Goal: Task Accomplishment & Management: Use online tool/utility

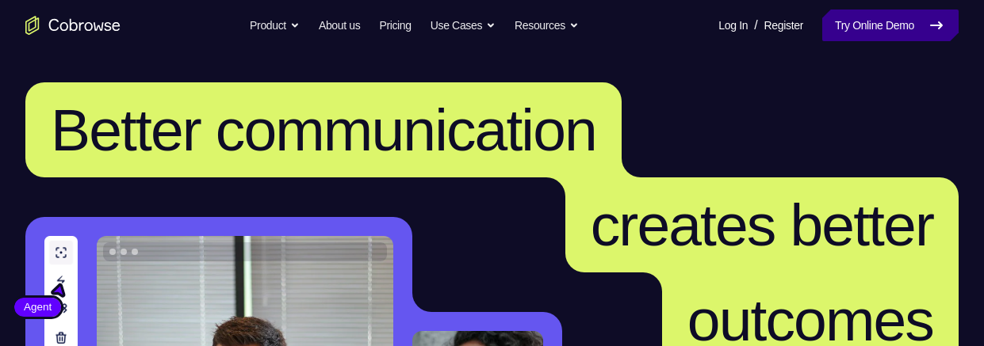
click at [881, 31] on link "Try Online Demo" at bounding box center [890, 26] width 136 height 32
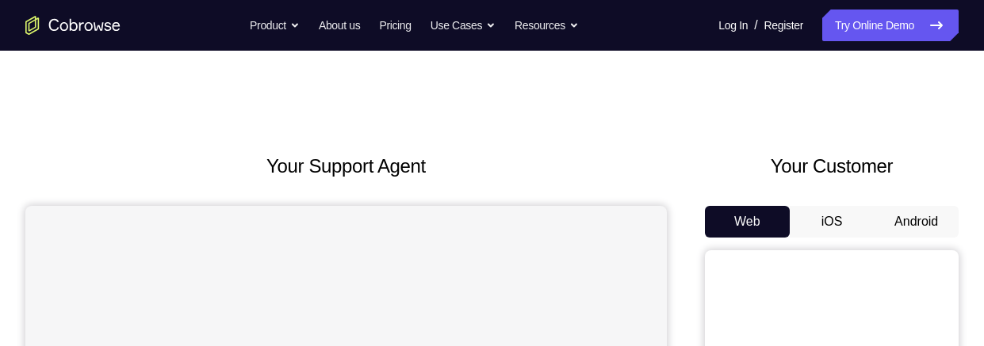
scroll to position [42, 0]
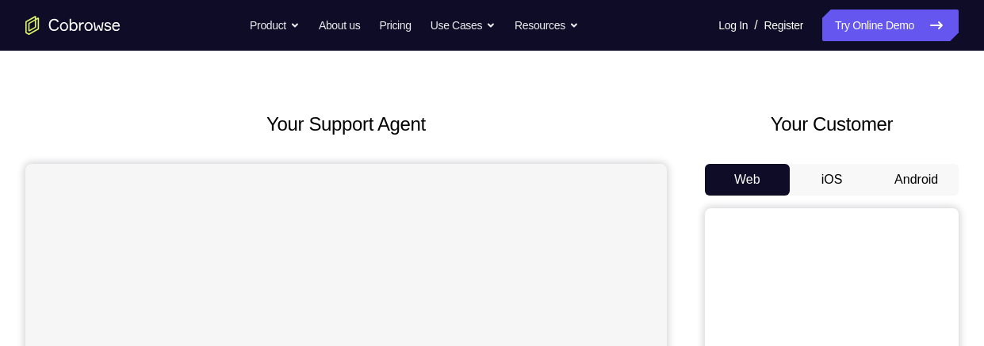
click at [932, 186] on button "Android" at bounding box center [916, 180] width 85 height 32
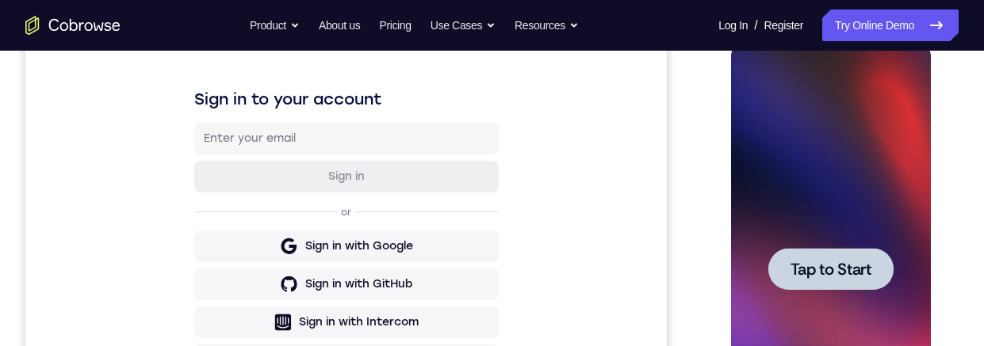
scroll to position [0, 0]
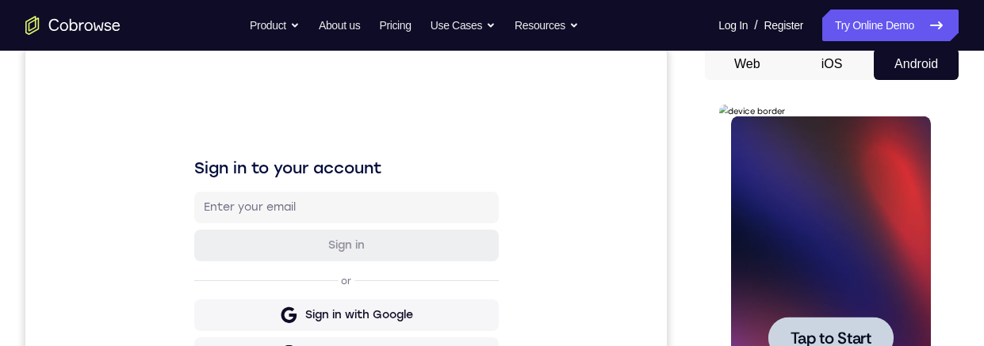
click at [862, 262] on div at bounding box center [830, 339] width 200 height 444
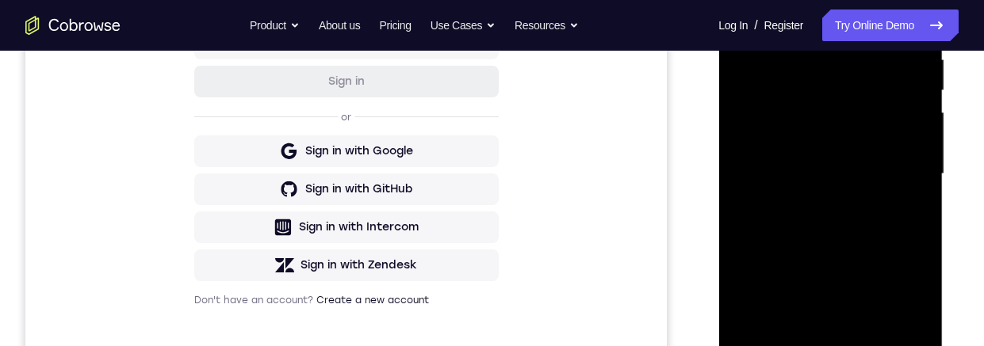
scroll to position [415, 0]
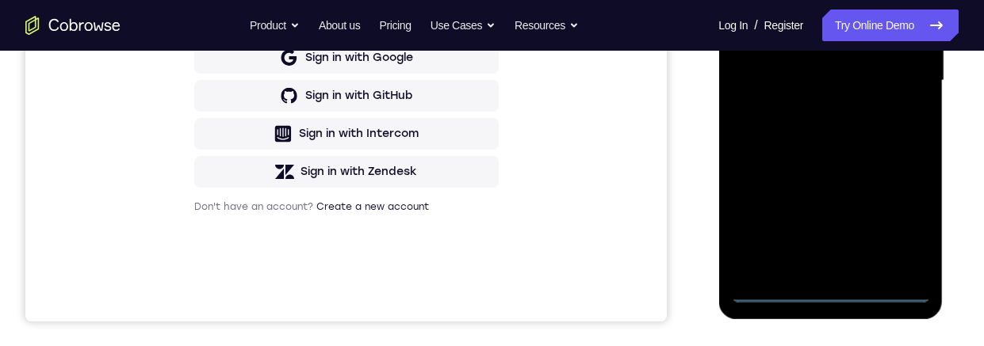
click at [830, 292] on div at bounding box center [830, 81] width 200 height 444
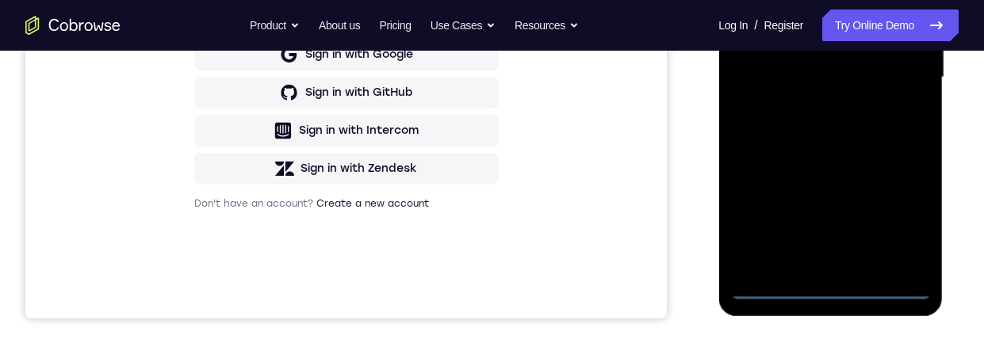
click at [900, 220] on div at bounding box center [830, 78] width 200 height 444
click at [782, 0] on div at bounding box center [830, 78] width 200 height 444
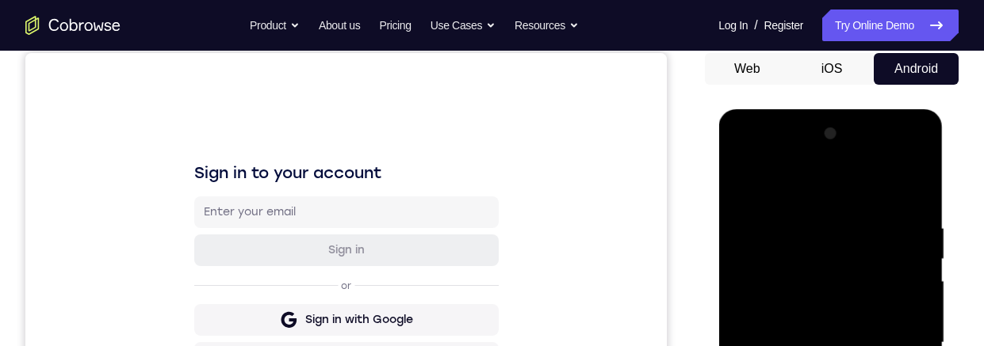
scroll to position [324, 0]
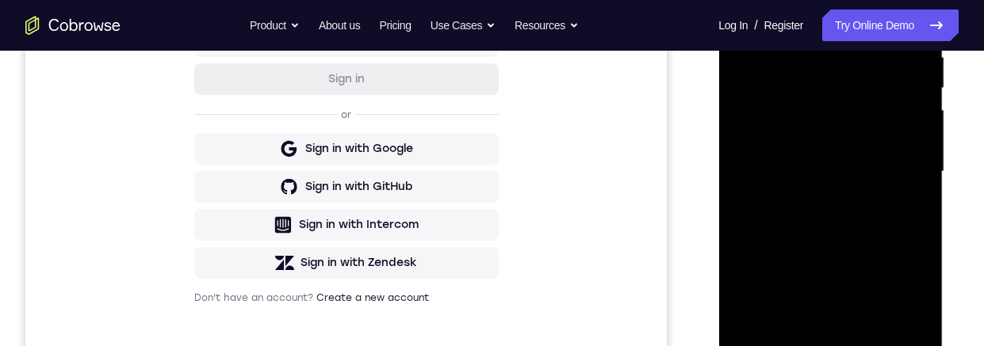
click at [898, 161] on div at bounding box center [830, 172] width 200 height 444
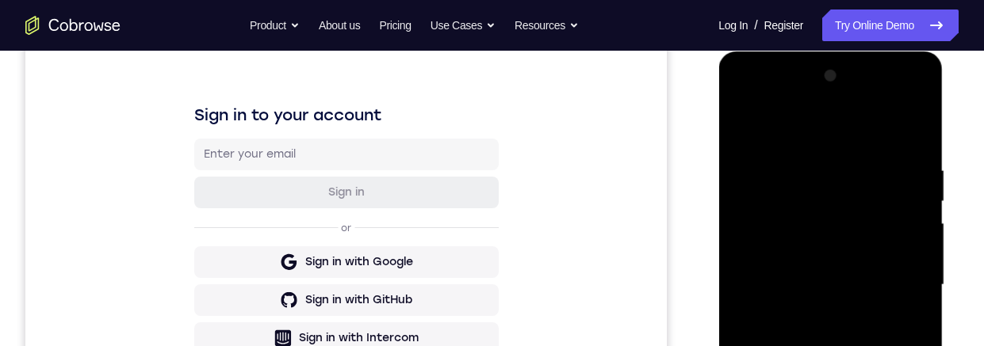
click at [814, 321] on div at bounding box center [830, 285] width 200 height 444
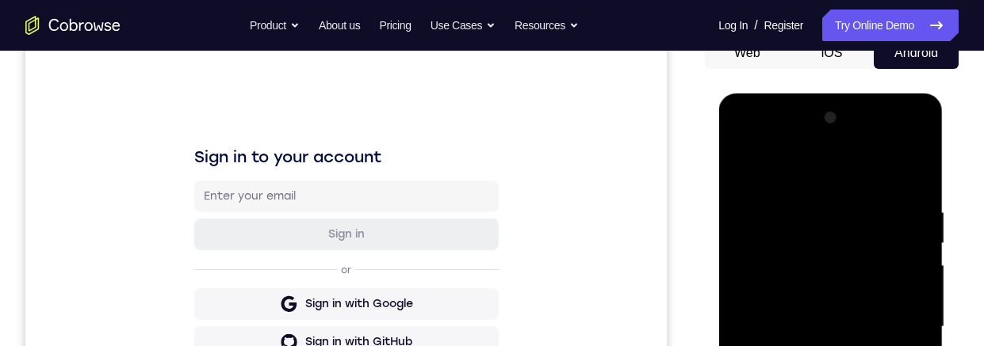
click at [824, 309] on div at bounding box center [830, 327] width 200 height 444
click at [809, 292] on div at bounding box center [830, 327] width 200 height 444
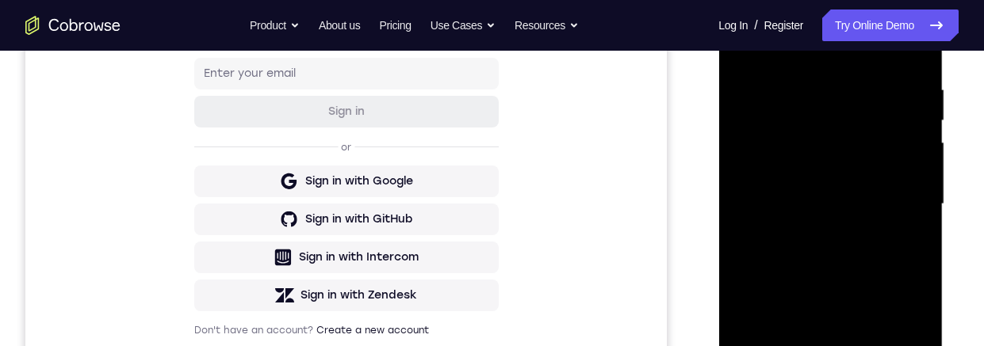
click at [904, 177] on div at bounding box center [830, 205] width 200 height 444
click at [830, 177] on div at bounding box center [830, 205] width 200 height 444
click at [870, 205] on div at bounding box center [830, 205] width 200 height 444
click at [891, 253] on div at bounding box center [830, 205] width 200 height 444
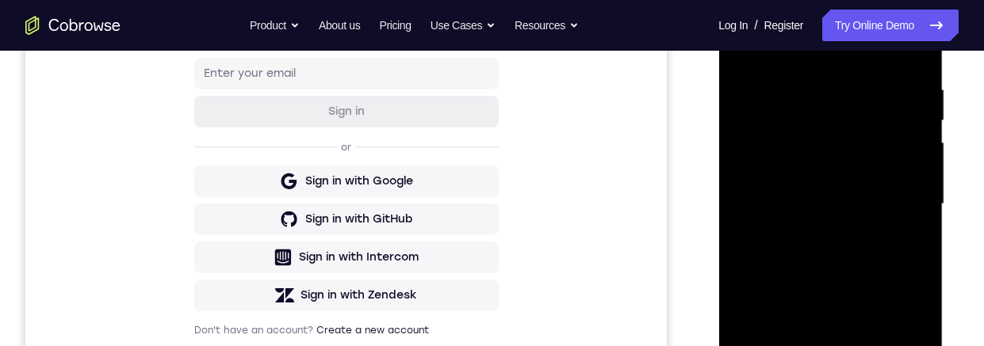
scroll to position [419, 0]
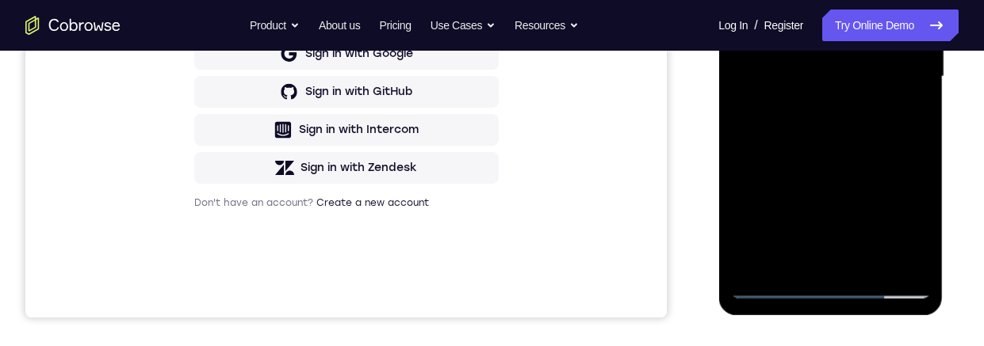
click at [877, 141] on div at bounding box center [830, 77] width 200 height 444
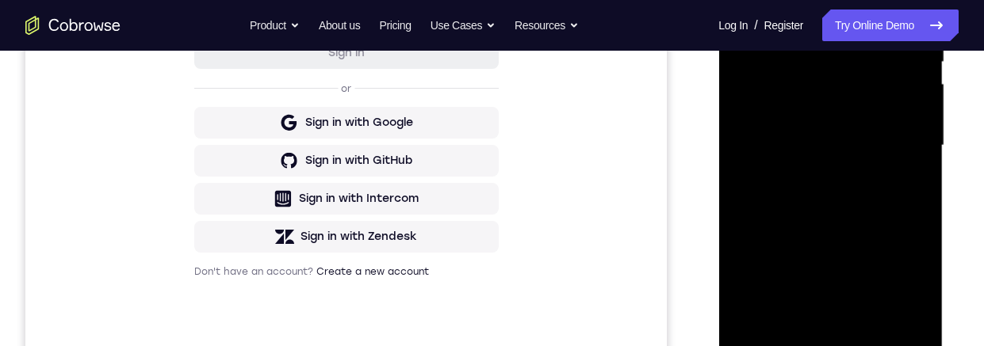
click at [866, 335] on div at bounding box center [830, 146] width 200 height 444
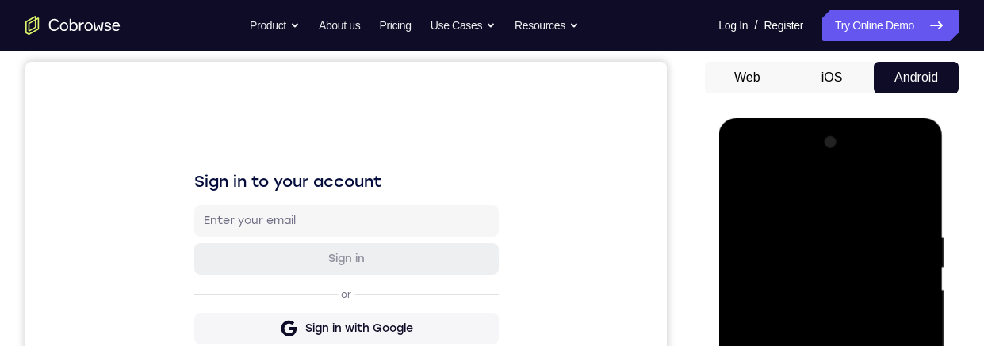
scroll to position [0, 0]
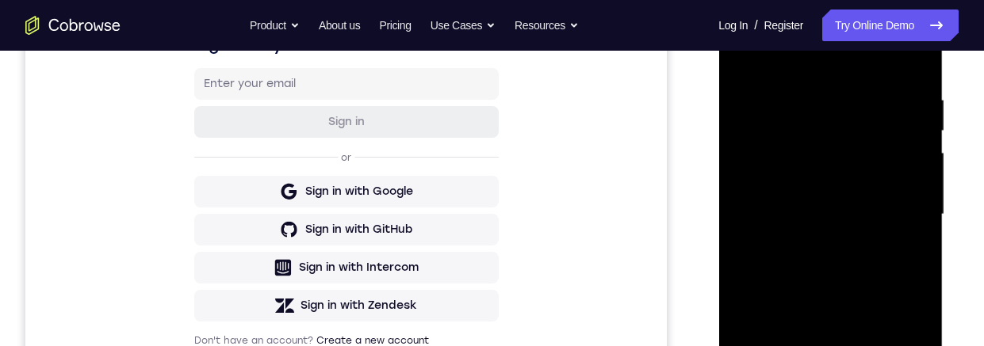
click at [858, 211] on div at bounding box center [830, 215] width 200 height 444
click at [824, 346] on div at bounding box center [830, 215] width 200 height 444
click at [833, 346] on div at bounding box center [830, 215] width 200 height 444
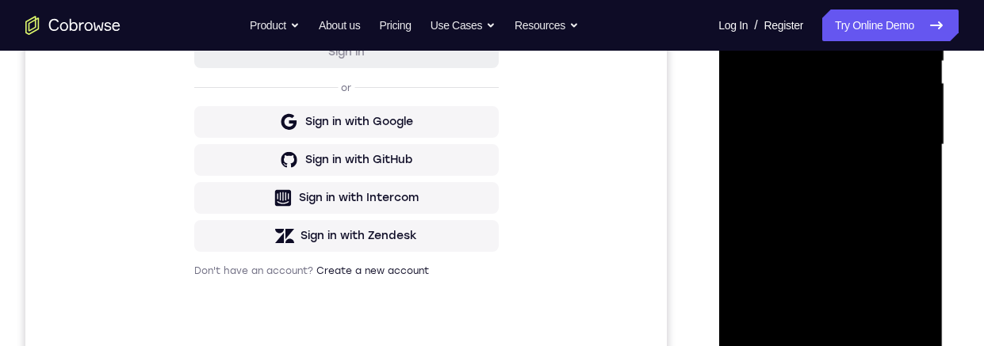
click at [851, 317] on div at bounding box center [830, 145] width 200 height 444
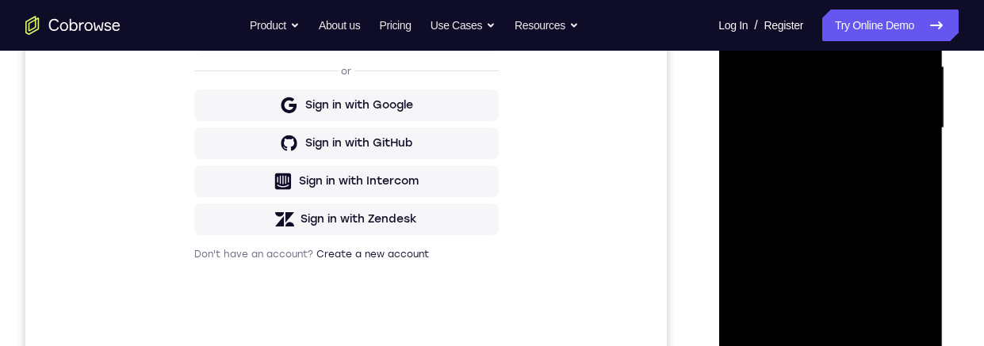
click at [910, 168] on div at bounding box center [830, 128] width 200 height 444
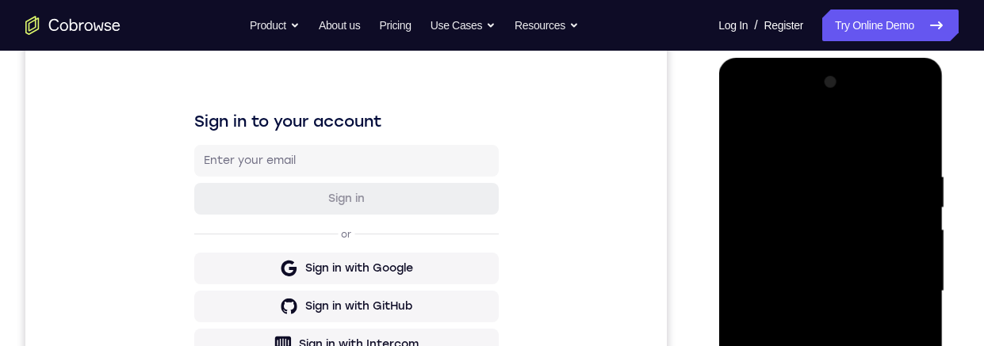
click at [740, 132] on div at bounding box center [830, 292] width 200 height 444
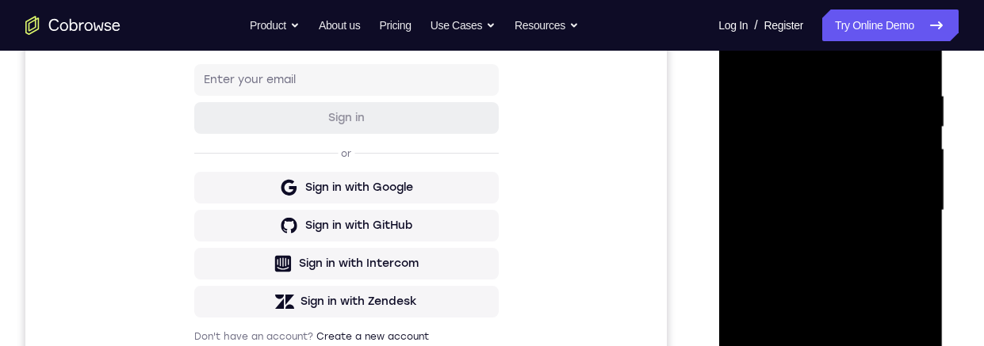
click at [905, 261] on div at bounding box center [830, 211] width 200 height 444
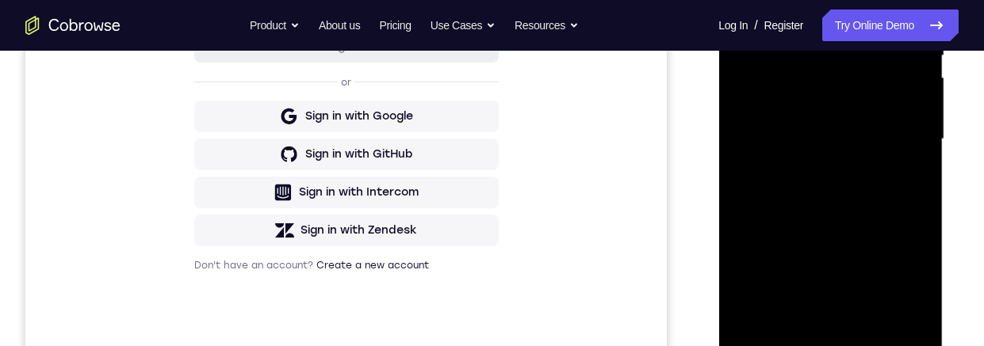
scroll to position [352, 0]
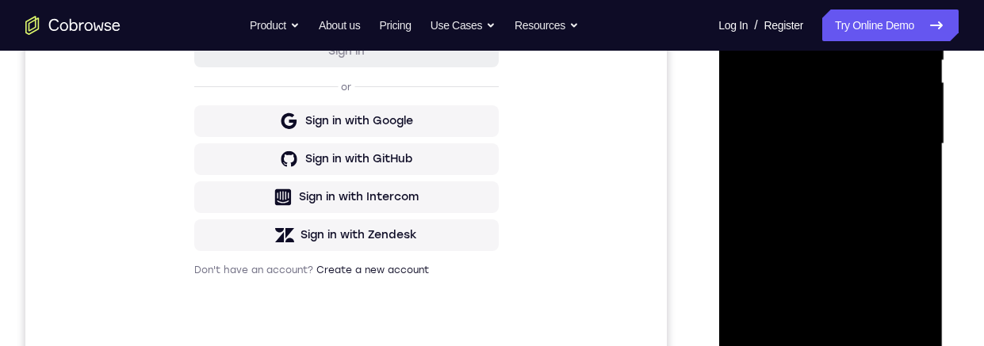
click at [810, 296] on div at bounding box center [830, 144] width 200 height 444
click at [819, 294] on div at bounding box center [830, 144] width 200 height 444
click at [920, 296] on div at bounding box center [830, 144] width 200 height 444
click at [912, 185] on div at bounding box center [830, 144] width 200 height 444
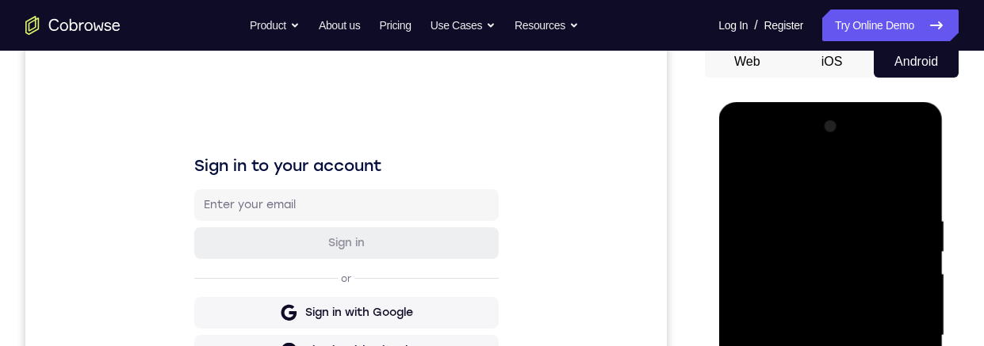
click at [743, 180] on div at bounding box center [830, 336] width 200 height 444
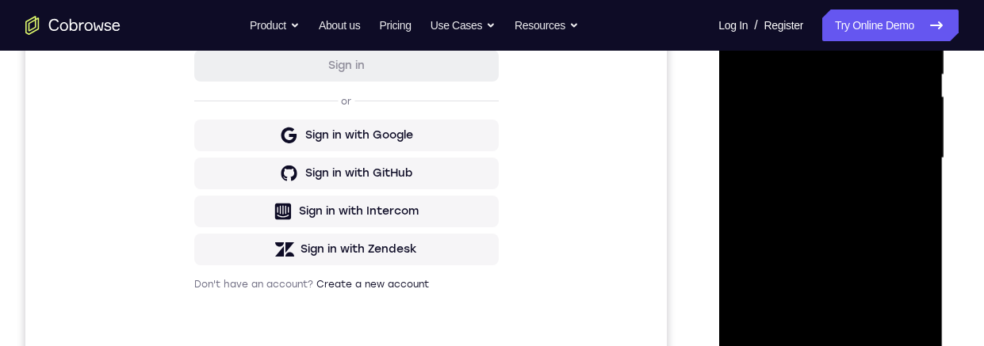
scroll to position [220, 0]
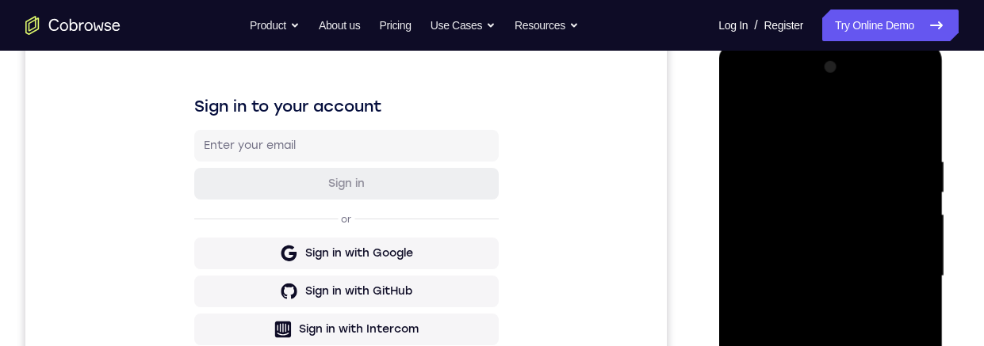
click at [751, 117] on div at bounding box center [830, 277] width 200 height 444
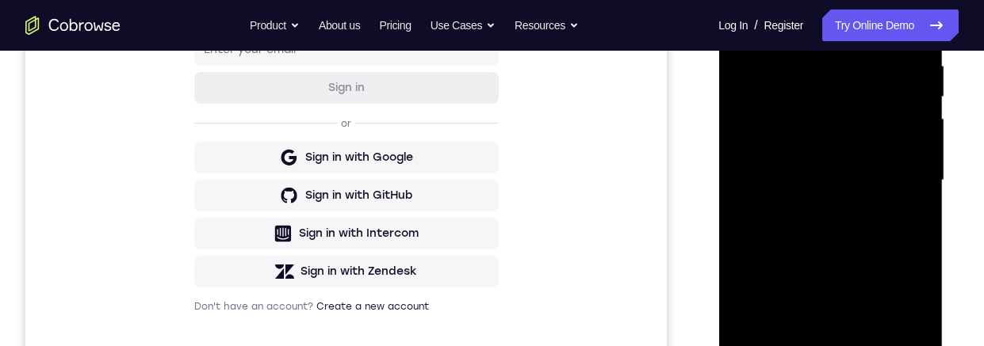
scroll to position [247, 0]
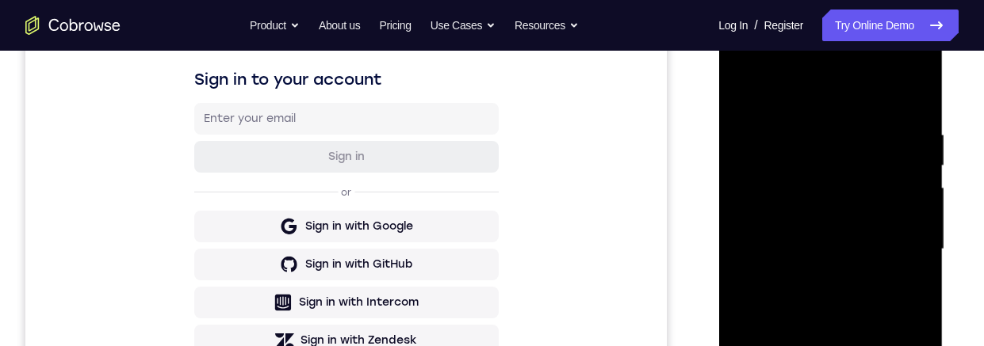
click at [805, 134] on div at bounding box center [830, 250] width 200 height 444
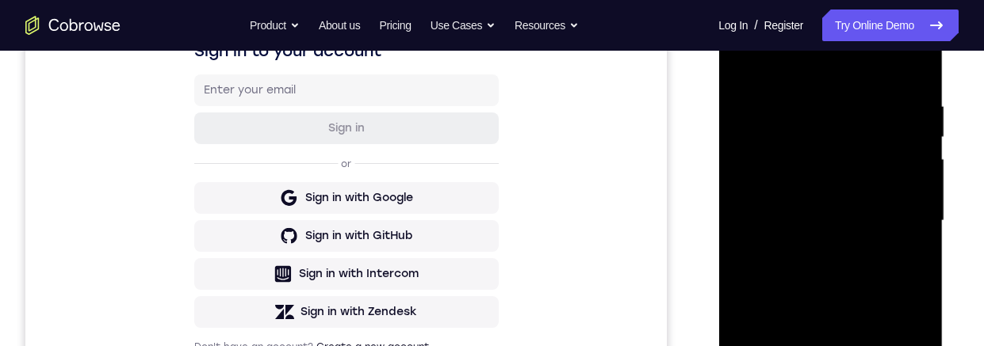
click at [908, 275] on div at bounding box center [830, 221] width 200 height 444
click at [915, 256] on div at bounding box center [830, 221] width 200 height 444
click at [926, 235] on div at bounding box center [830, 221] width 200 height 444
click at [916, 63] on div at bounding box center [830, 221] width 200 height 444
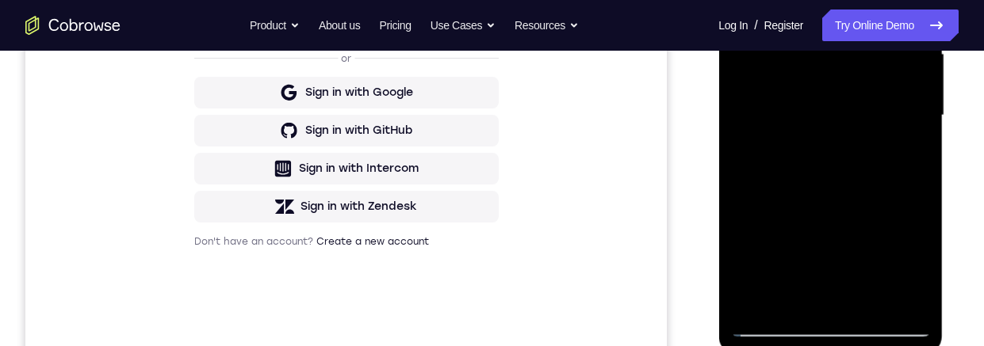
click at [923, 180] on div at bounding box center [830, 116] width 200 height 444
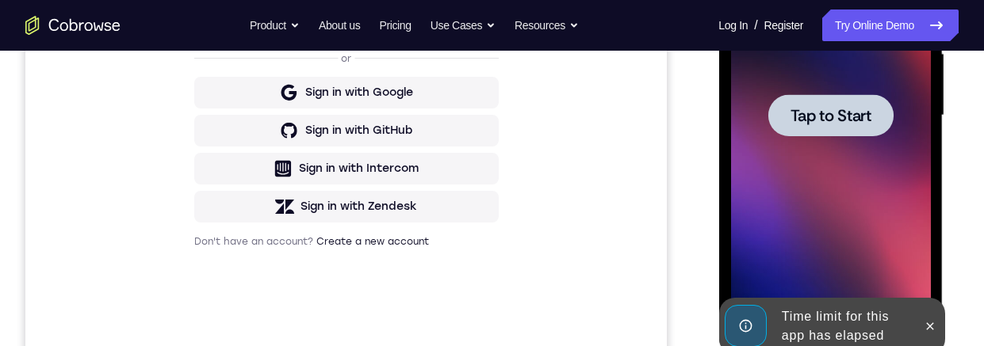
scroll to position [308, 0]
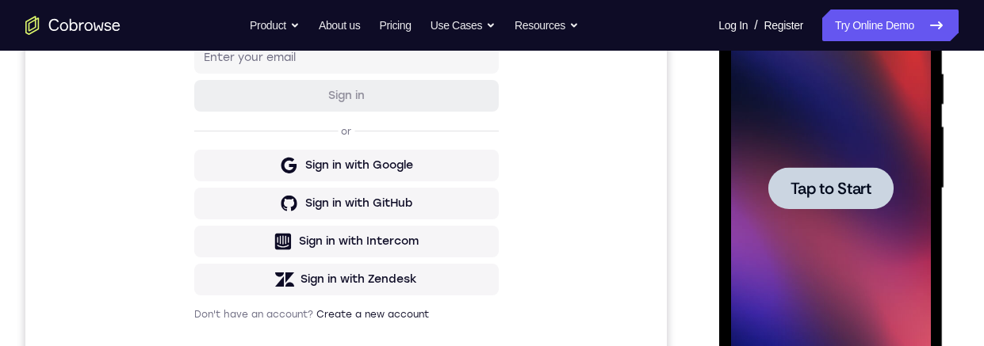
click at [874, 266] on div at bounding box center [830, 189] width 200 height 444
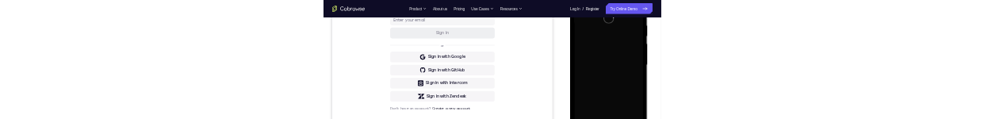
scroll to position [0, 0]
